Goal: Check status

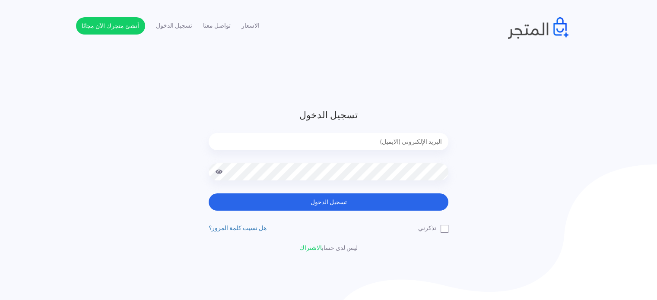
click at [431, 143] on input "email" at bounding box center [329, 141] width 240 height 17
type input "diaraest2024@gmail.com"
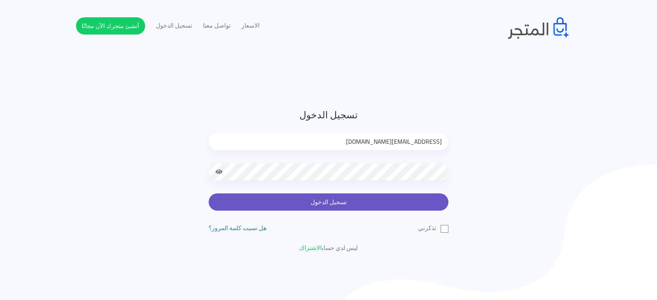
click at [407, 202] on button "تسجيل الدخول" at bounding box center [329, 202] width 240 height 17
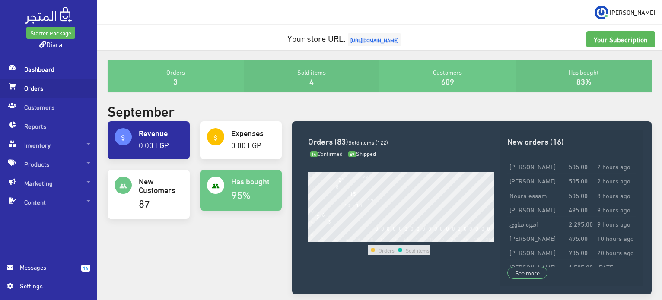
click at [40, 91] on span "Orders" at bounding box center [48, 88] width 83 height 19
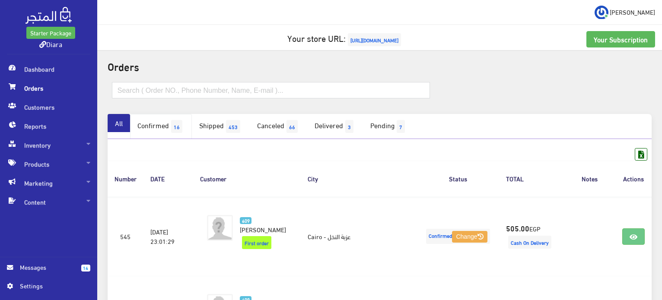
click at [179, 119] on link "Confirmed 16" at bounding box center [161, 126] width 62 height 25
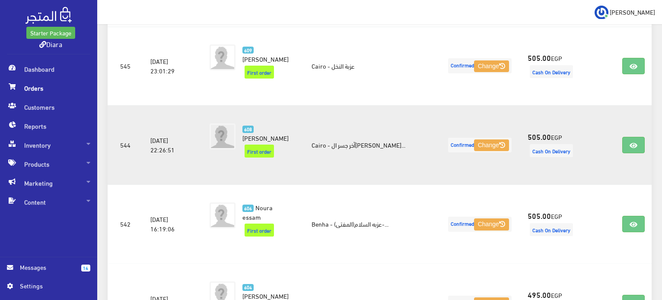
scroll to position [173, 0]
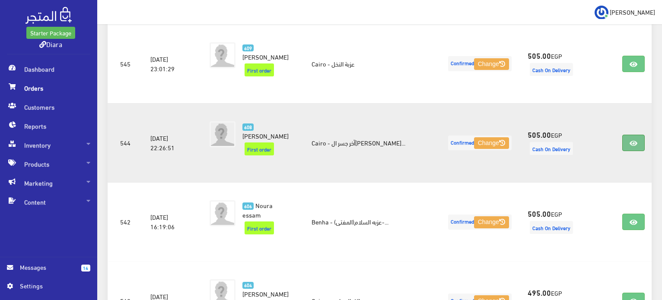
drag, startPoint x: 633, startPoint y: 136, endPoint x: 631, endPoint y: 124, distance: 12.2
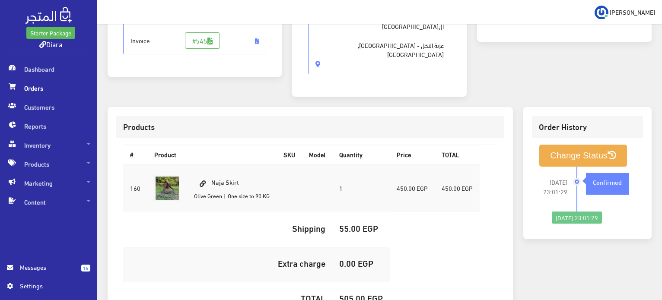
scroll to position [245, 0]
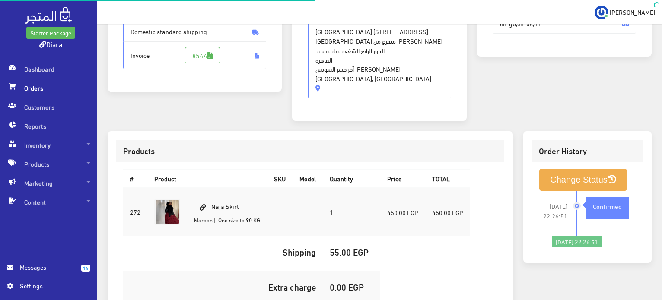
scroll to position [173, 0]
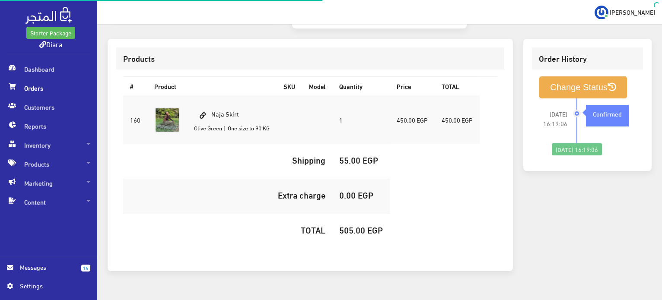
scroll to position [256, 0]
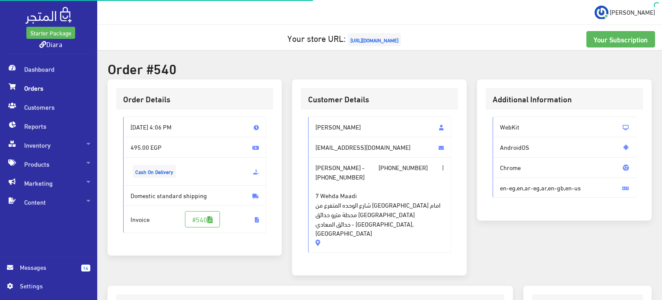
scroll to position [256, 0]
